Goal: Transaction & Acquisition: Download file/media

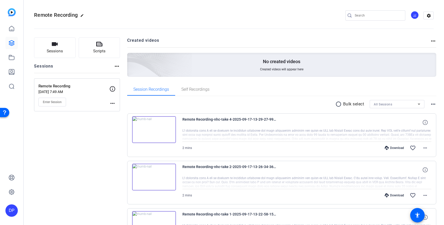
scroll to position [21, 0]
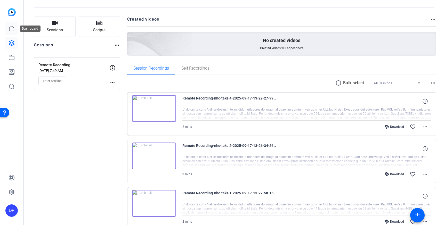
click at [10, 34] on link at bounding box center [11, 28] width 12 height 12
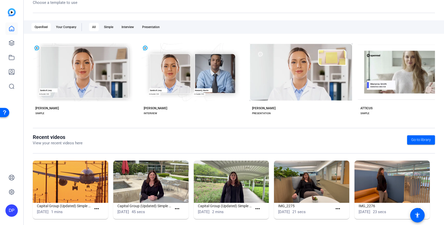
scroll to position [74, 0]
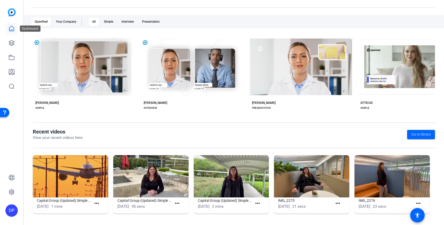
click at [11, 28] on icon at bounding box center [12, 29] width 6 height 6
click at [15, 43] on link at bounding box center [11, 43] width 12 height 12
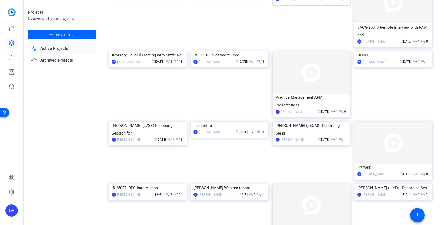
scroll to position [124, 0]
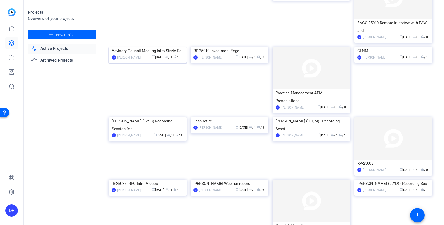
click at [146, 47] on img at bounding box center [148, 47] width 78 height 0
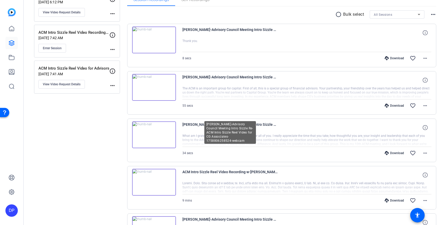
scroll to position [92, 0]
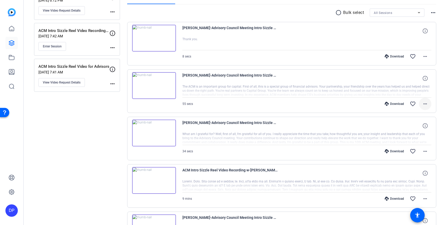
click at [425, 106] on mat-icon "more_horiz" at bounding box center [425, 104] width 6 height 6
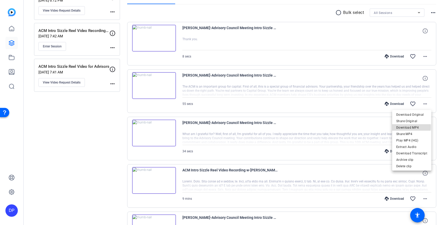
click at [411, 127] on span "Download MP4" at bounding box center [412, 128] width 31 height 6
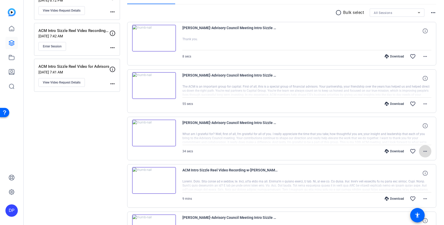
click at [426, 153] on mat-icon "more_horiz" at bounding box center [425, 151] width 6 height 6
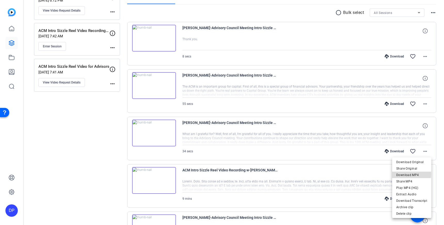
click at [409, 174] on span "Download MP4" at bounding box center [412, 175] width 31 height 6
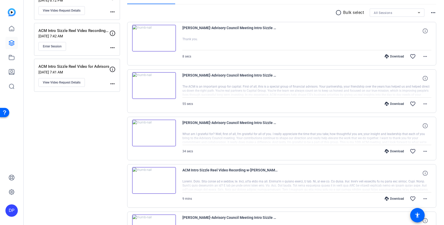
click at [384, 90] on div at bounding box center [307, 91] width 249 height 13
click at [424, 56] on mat-icon "more_horiz" at bounding box center [425, 56] width 6 height 6
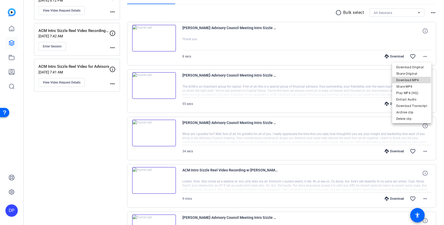
click at [406, 79] on span "Download MP4" at bounding box center [412, 80] width 31 height 6
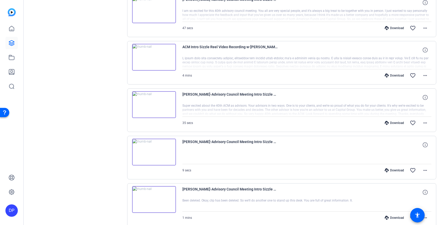
scroll to position [392, 0]
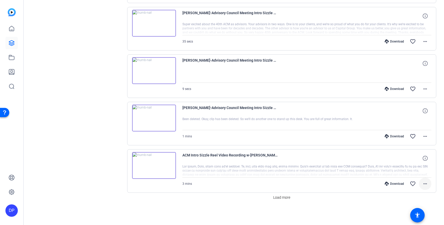
click at [426, 184] on mat-icon "more_horiz" at bounding box center [425, 184] width 6 height 6
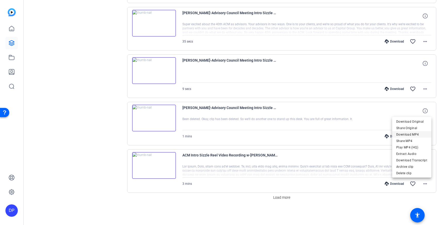
click at [416, 134] on span "Download MP4" at bounding box center [412, 135] width 31 height 6
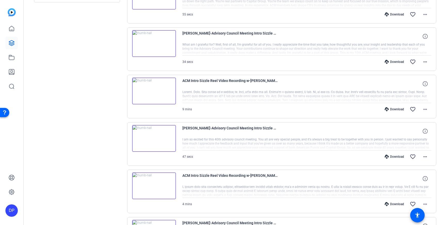
scroll to position [170, 0]
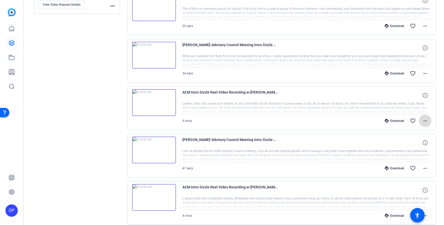
click at [426, 121] on mat-icon "more_horiz" at bounding box center [425, 121] width 6 height 6
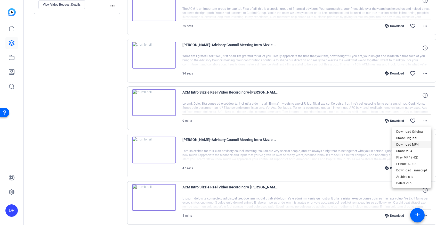
click at [407, 143] on span "Download MP4" at bounding box center [412, 145] width 31 height 6
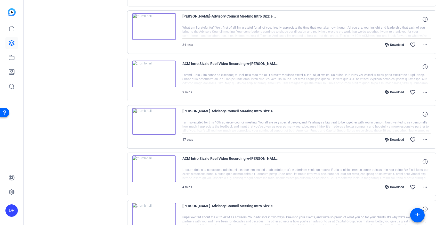
scroll to position [201, 0]
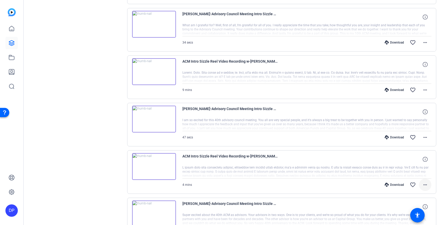
click at [424, 184] on mat-icon "more_horiz" at bounding box center [425, 185] width 6 height 6
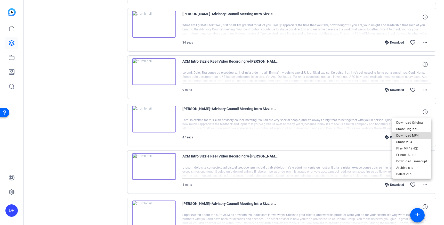
click at [409, 136] on span "Download MP4" at bounding box center [412, 136] width 31 height 6
